Goal: Task Accomplishment & Management: Use online tool/utility

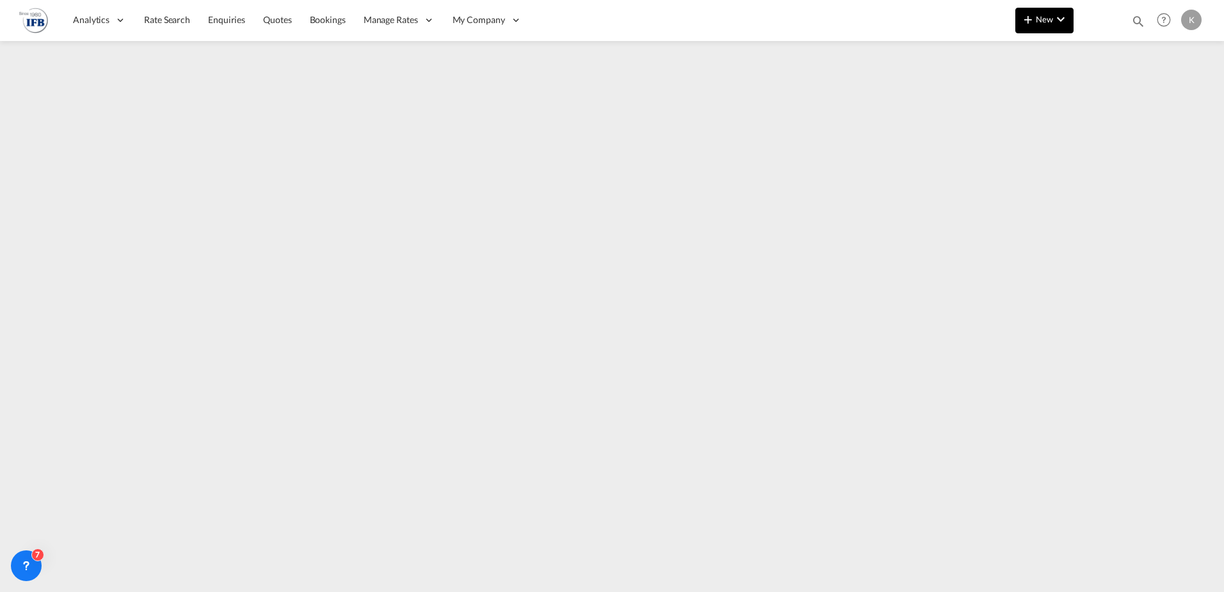
click at [1034, 26] on md-icon "icon-plus 400-fg" at bounding box center [1028, 19] width 15 height 15
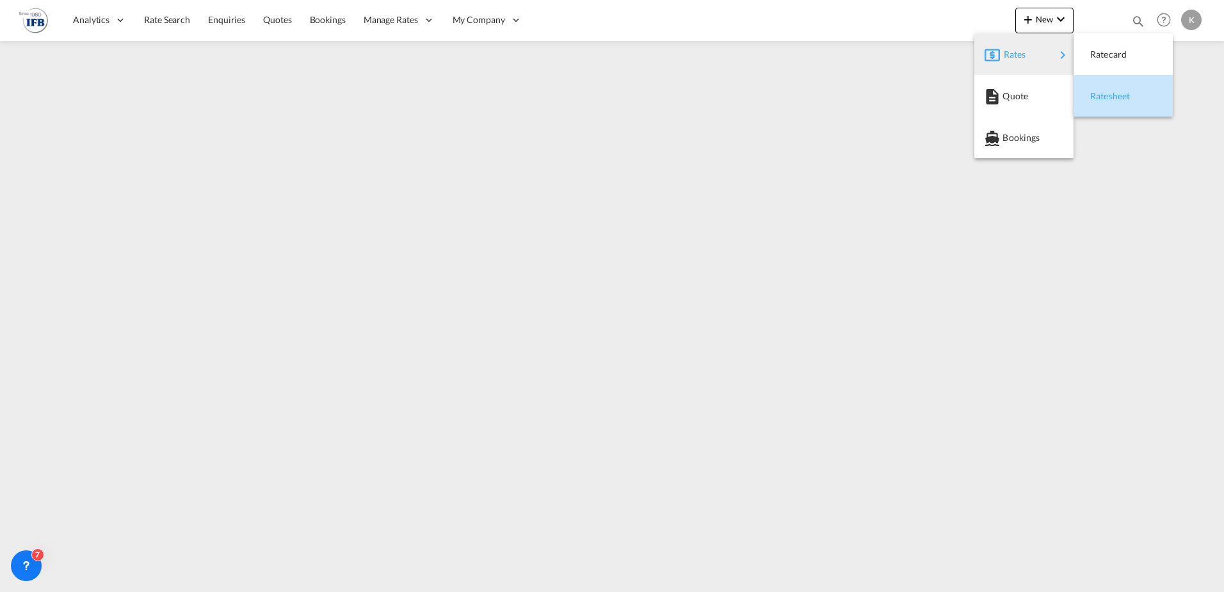
click at [1100, 87] on span "Ratesheet" at bounding box center [1098, 96] width 14 height 26
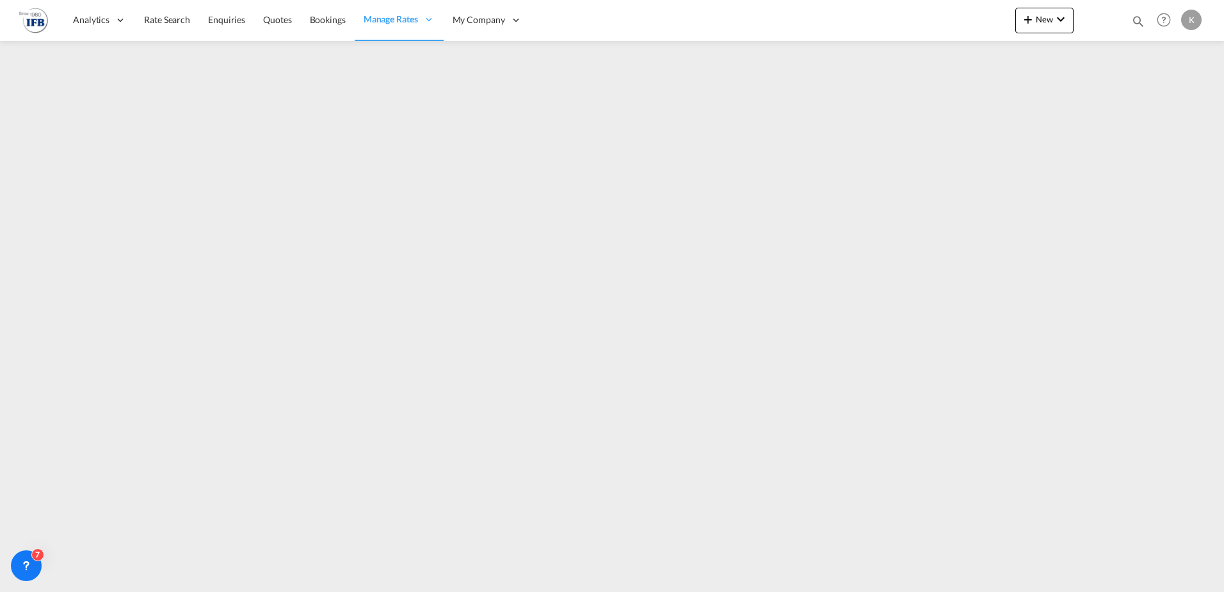
click at [41, 22] on img at bounding box center [33, 20] width 29 height 29
click at [1052, 15] on span "New" at bounding box center [1045, 19] width 48 height 10
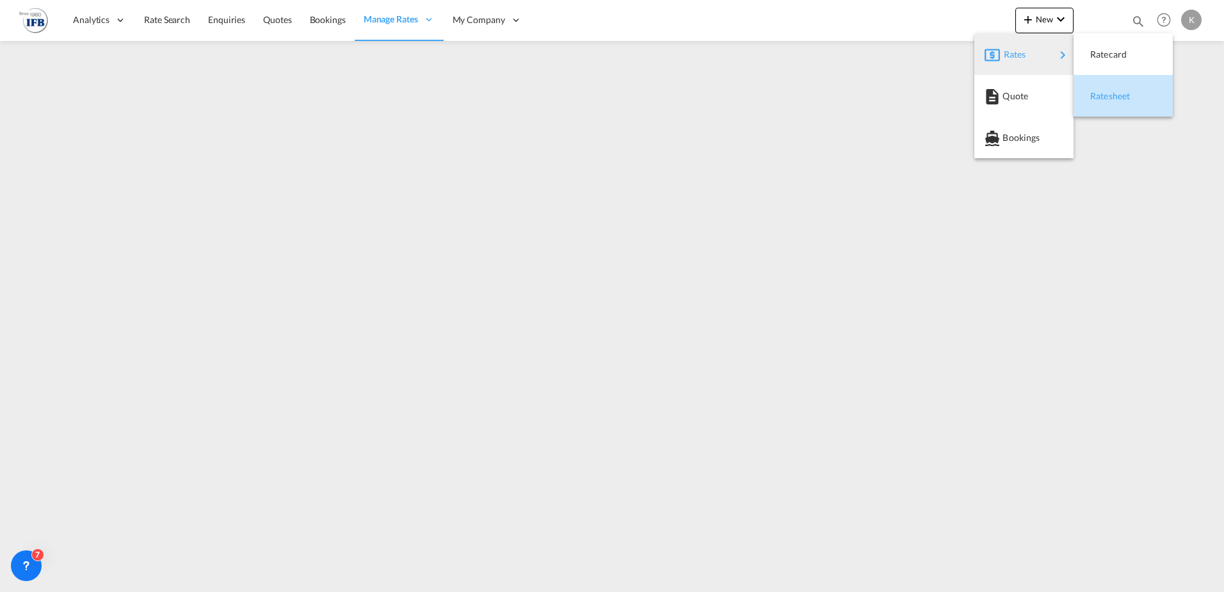
click at [1102, 104] on span "Ratesheet" at bounding box center [1098, 96] width 14 height 26
